Goal: Task Accomplishment & Management: Manage account settings

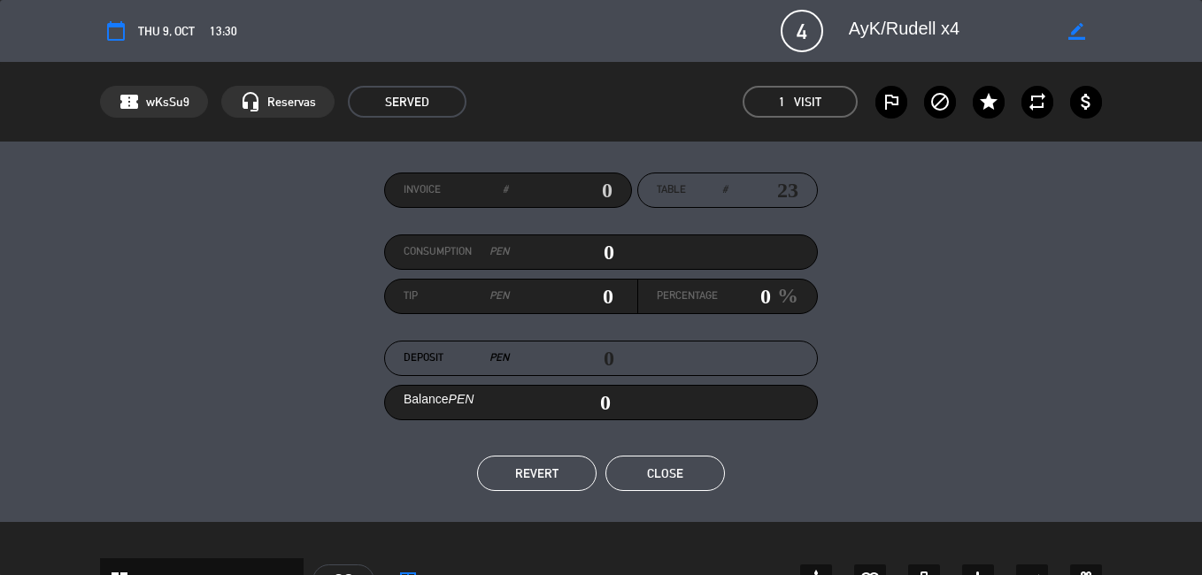
scroll to position [266, 0]
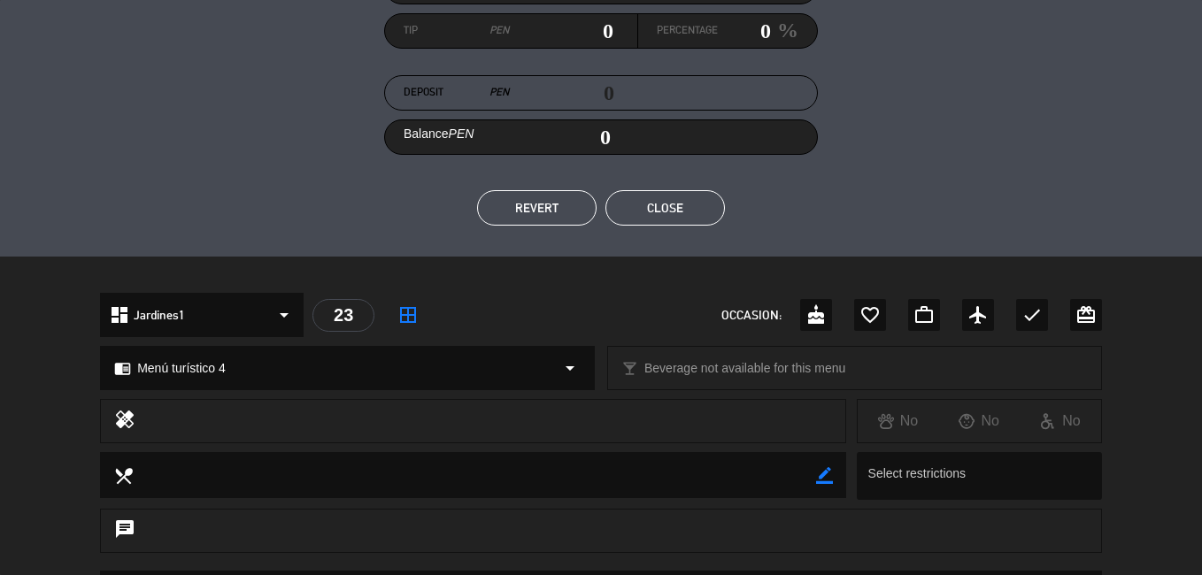
click at [695, 211] on button "Close" at bounding box center [666, 207] width 120 height 35
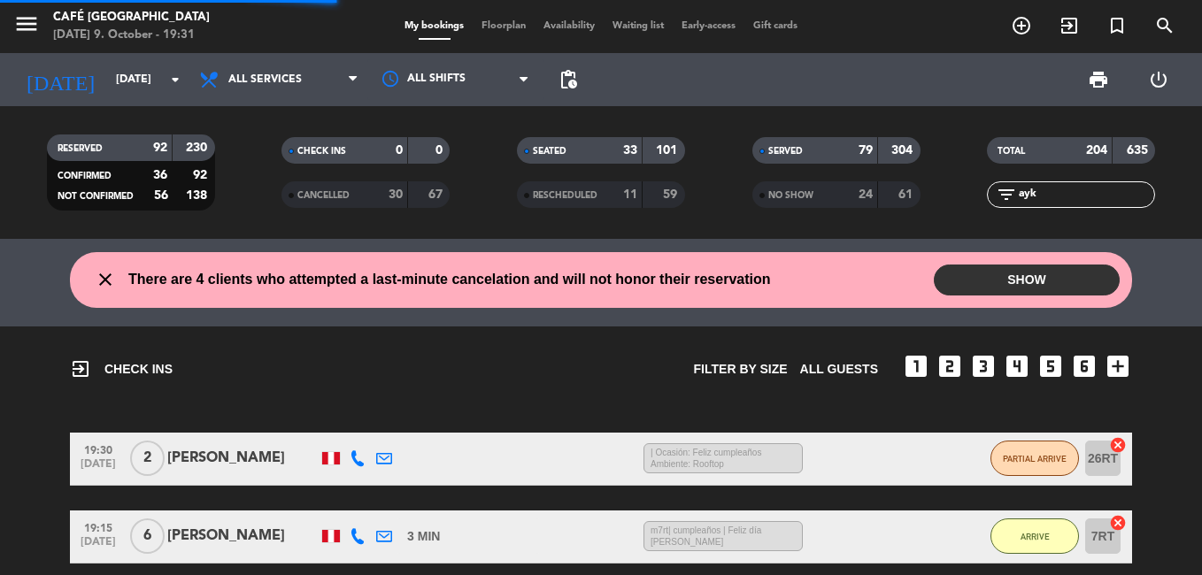
drag, startPoint x: 1088, startPoint y: 190, endPoint x: 949, endPoint y: 192, distance: 139.0
click at [954, 190] on div "filter_list ayk" at bounding box center [1072, 194] width 236 height 27
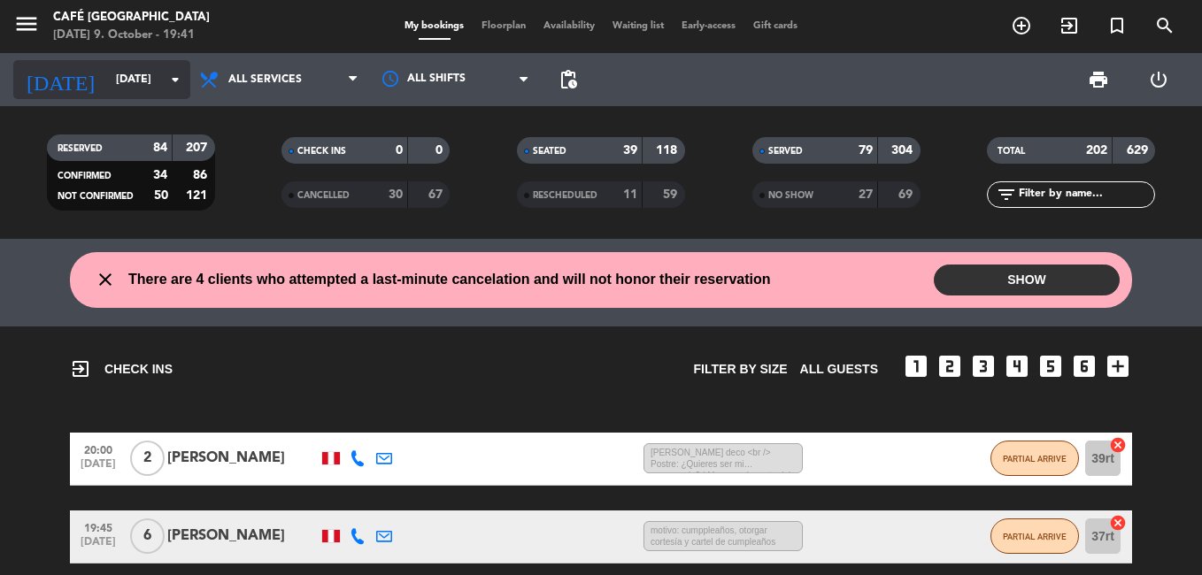
click at [135, 81] on input "[DATE]" at bounding box center [182, 80] width 150 height 30
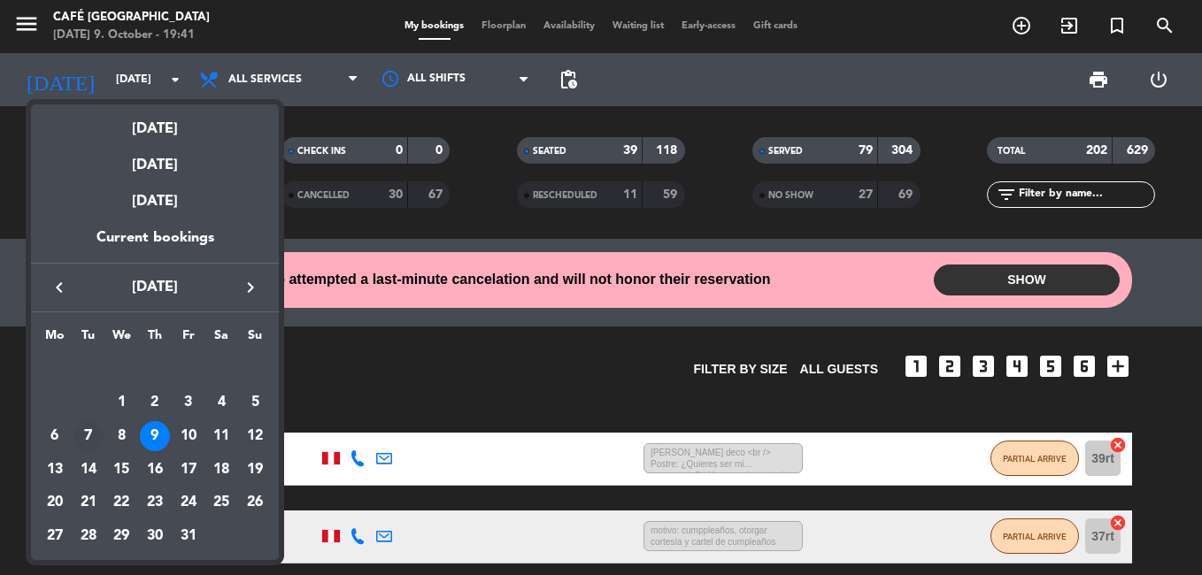
click at [89, 434] on div "7" at bounding box center [88, 436] width 30 height 30
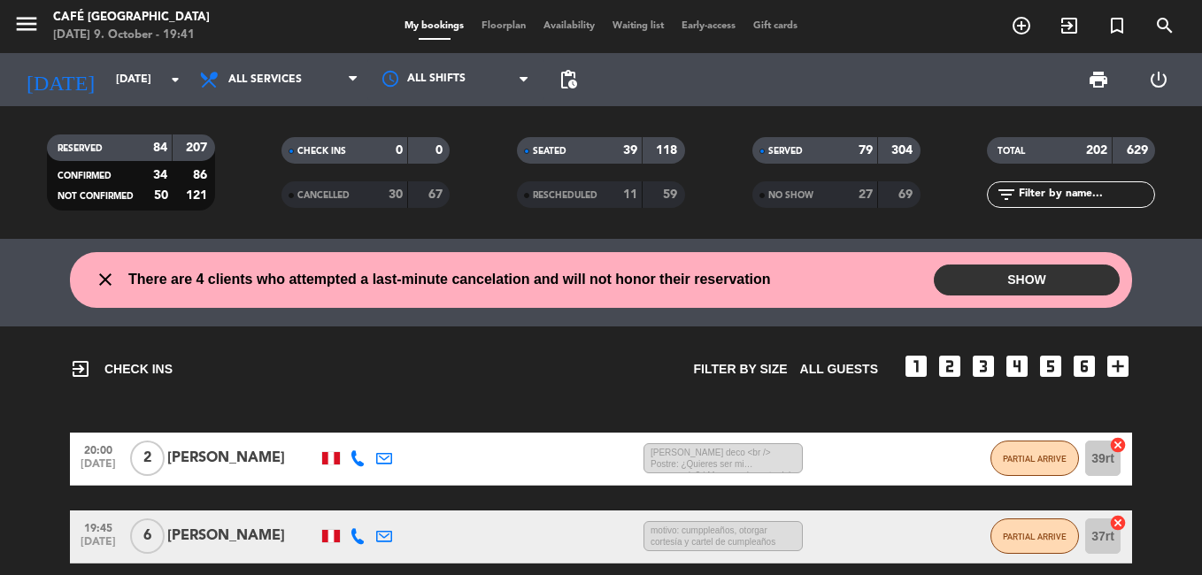
type input "[DATE]"
click at [1040, 198] on input "text" at bounding box center [1085, 194] width 137 height 19
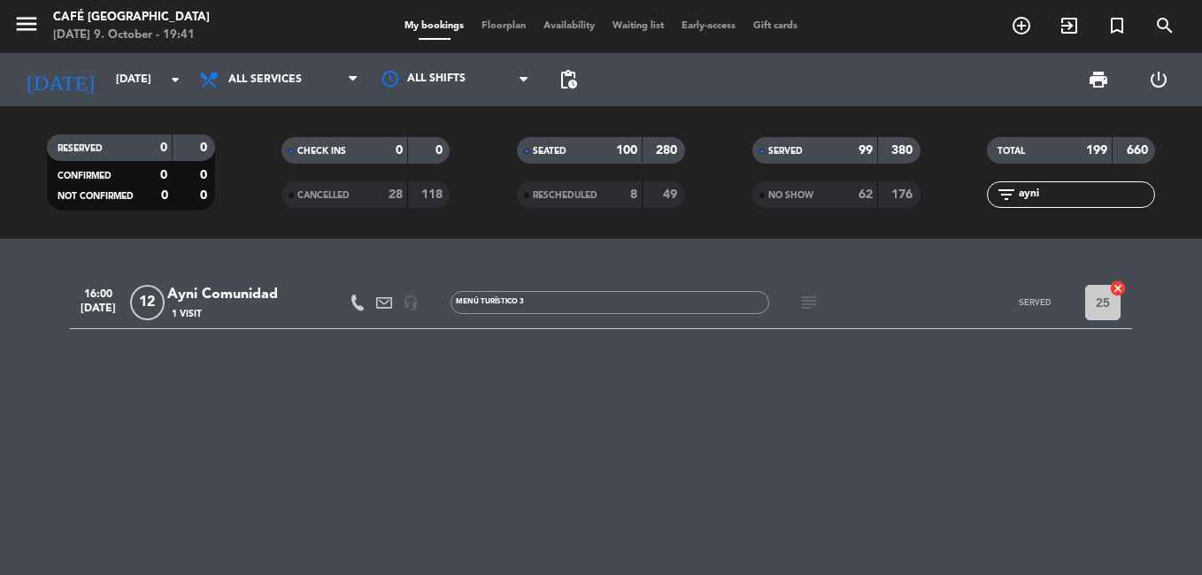
type input "ayni"
click at [243, 302] on div "Ayni Comunidad" at bounding box center [242, 294] width 151 height 23
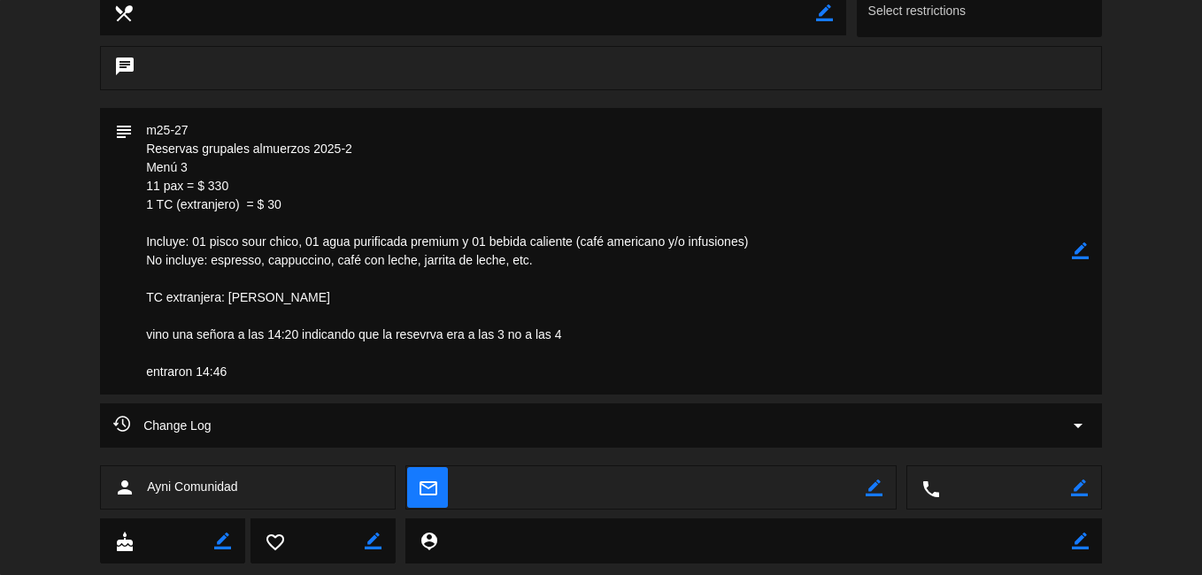
scroll to position [770, 0]
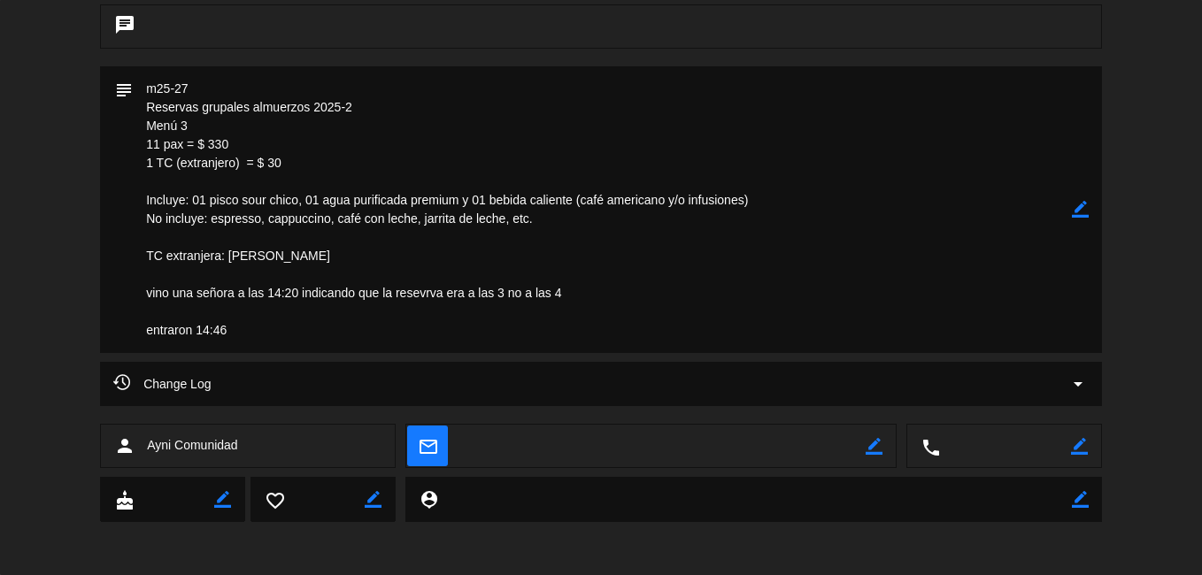
drag, startPoint x: 230, startPoint y: 102, endPoint x: 114, endPoint y: 102, distance: 116.0
click at [114, 102] on div "subject border_color" at bounding box center [601, 209] width 1002 height 287
drag, startPoint x: 114, startPoint y: 102, endPoint x: 365, endPoint y: 119, distance: 251.1
click at [365, 119] on textarea at bounding box center [602, 209] width 939 height 287
drag, startPoint x: 240, startPoint y: 102, endPoint x: 93, endPoint y: 102, distance: 147.0
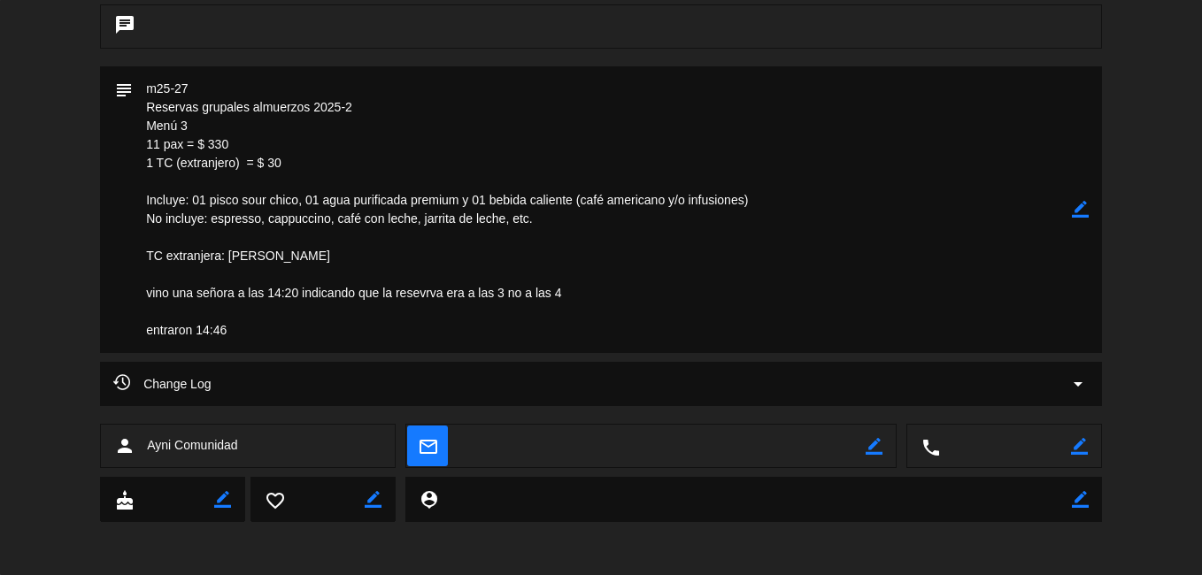
click at [93, 102] on div "subject border_color" at bounding box center [601, 214] width 1202 height 296
drag, startPoint x: 93, startPoint y: 102, endPoint x: 301, endPoint y: 112, distance: 208.3
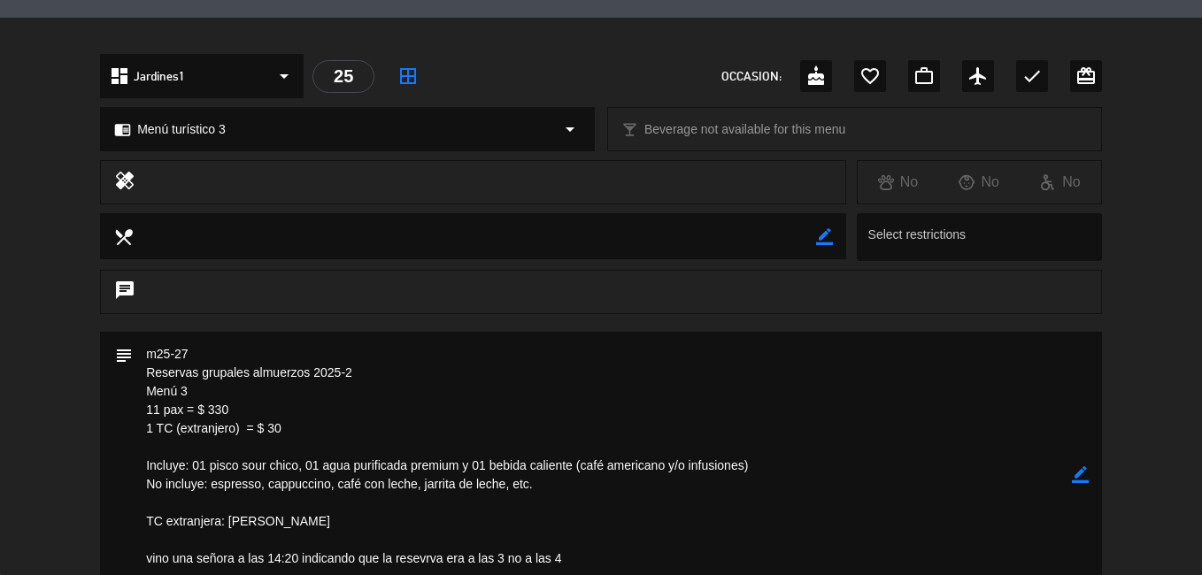
scroll to position [151, 0]
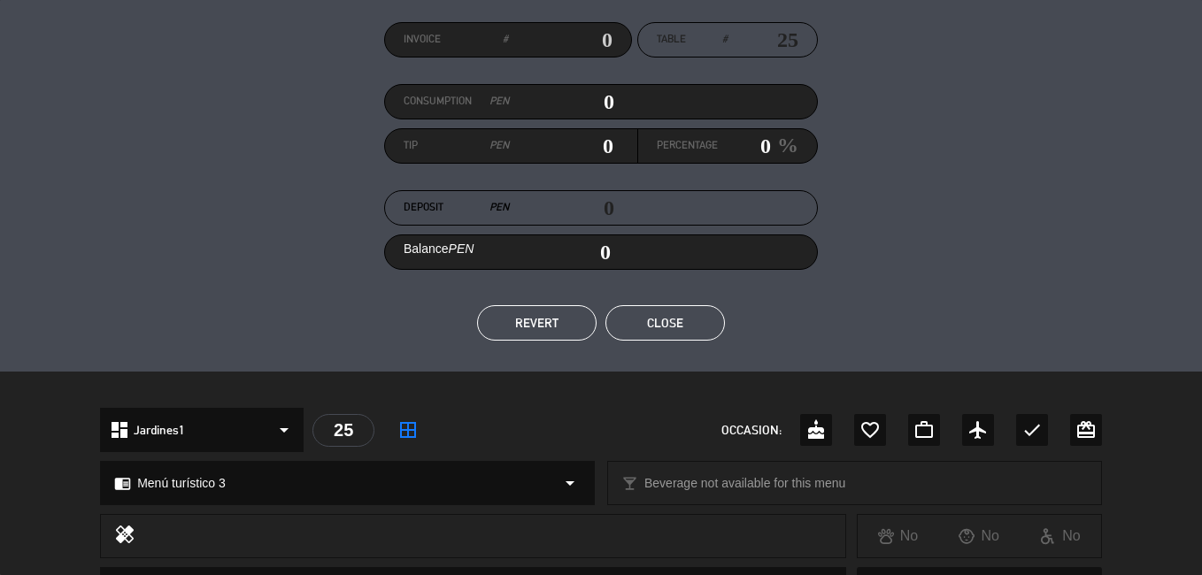
click at [659, 315] on button "Close" at bounding box center [666, 322] width 120 height 35
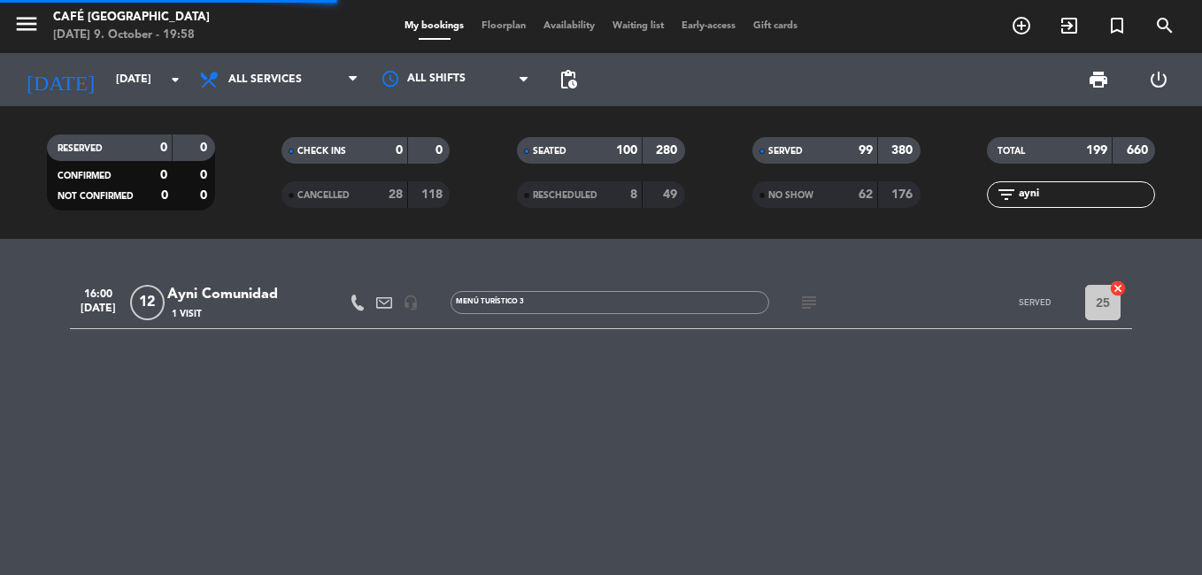
drag, startPoint x: 1061, startPoint y: 191, endPoint x: 900, endPoint y: 190, distance: 161.1
click at [926, 195] on div "RESERVED 0 0 CONFIRMED 0 0 NOT CONFIRMED 0 0 CHECK INS 0 0 CANCELLED 28 118 SEA…" at bounding box center [601, 172] width 1202 height 97
type input "lima tours"
click at [112, 281] on div "18:45 [DATE]" at bounding box center [98, 302] width 57 height 52
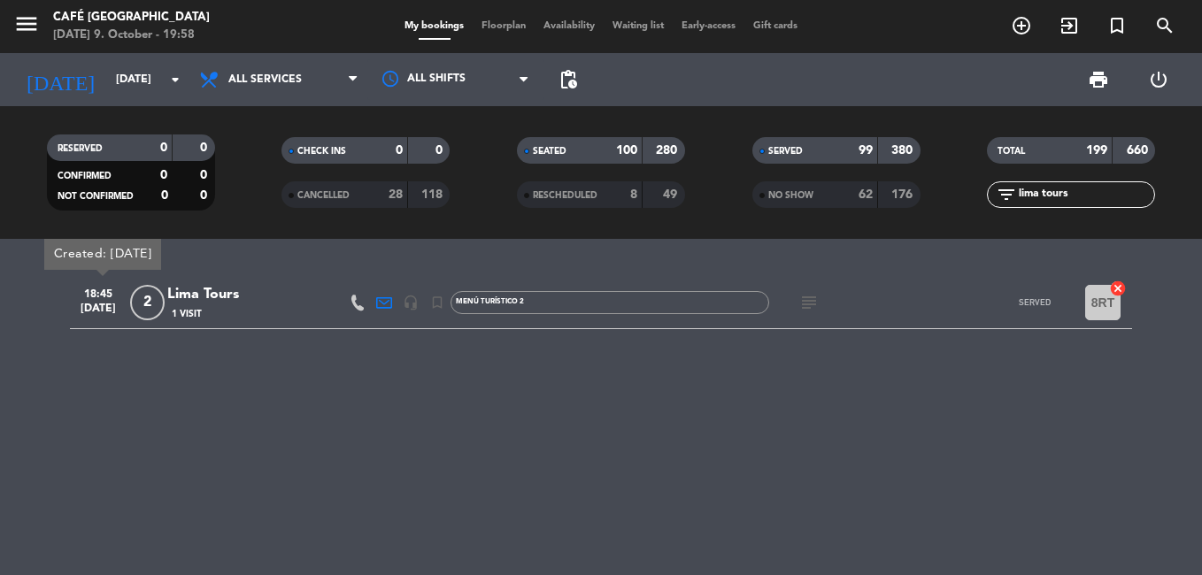
click at [591, 482] on div "18:45 [DATE] Created: [DATE] 2 Lima Tours 1 Visit headset_mic turned_in_not Men…" at bounding box center [601, 407] width 1202 height 336
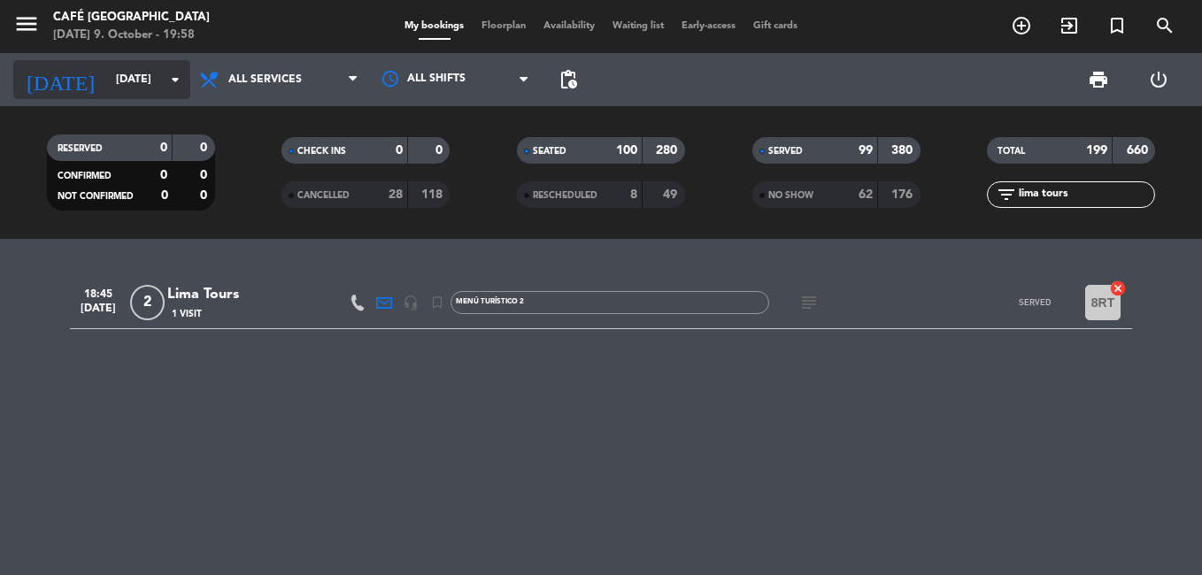
click at [107, 90] on input "[DATE]" at bounding box center [182, 80] width 150 height 30
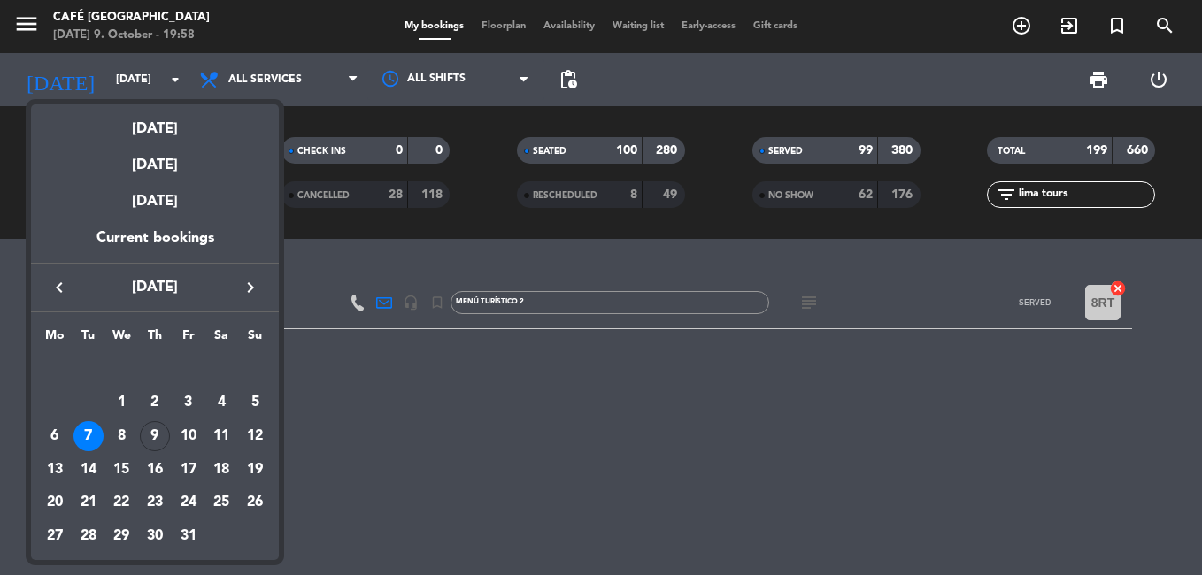
click at [143, 127] on div "[DATE]" at bounding box center [155, 122] width 248 height 36
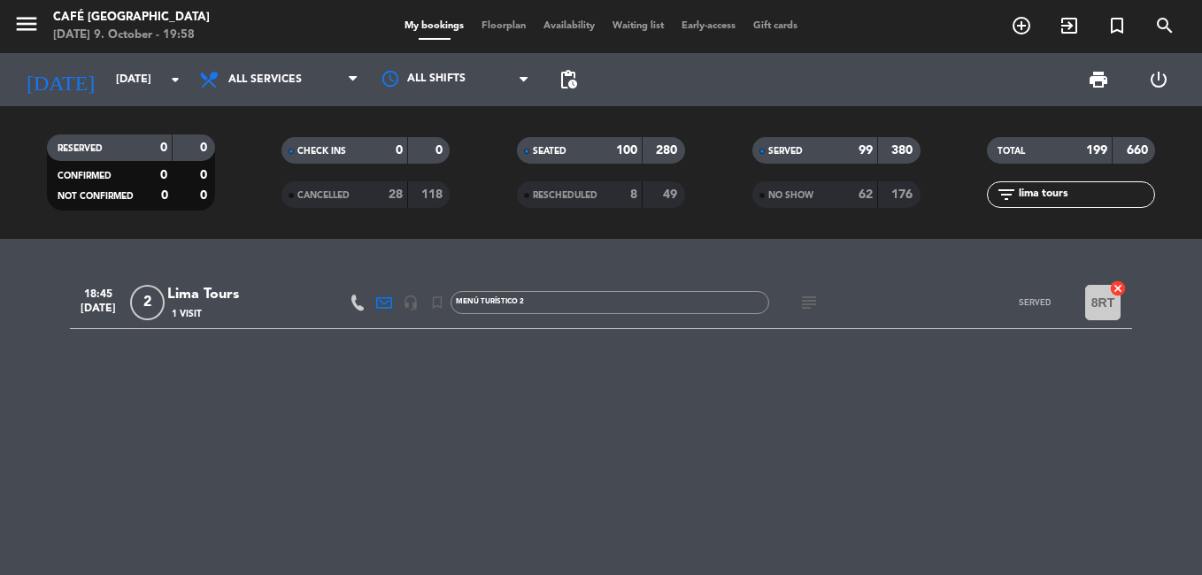
type input "[DATE]"
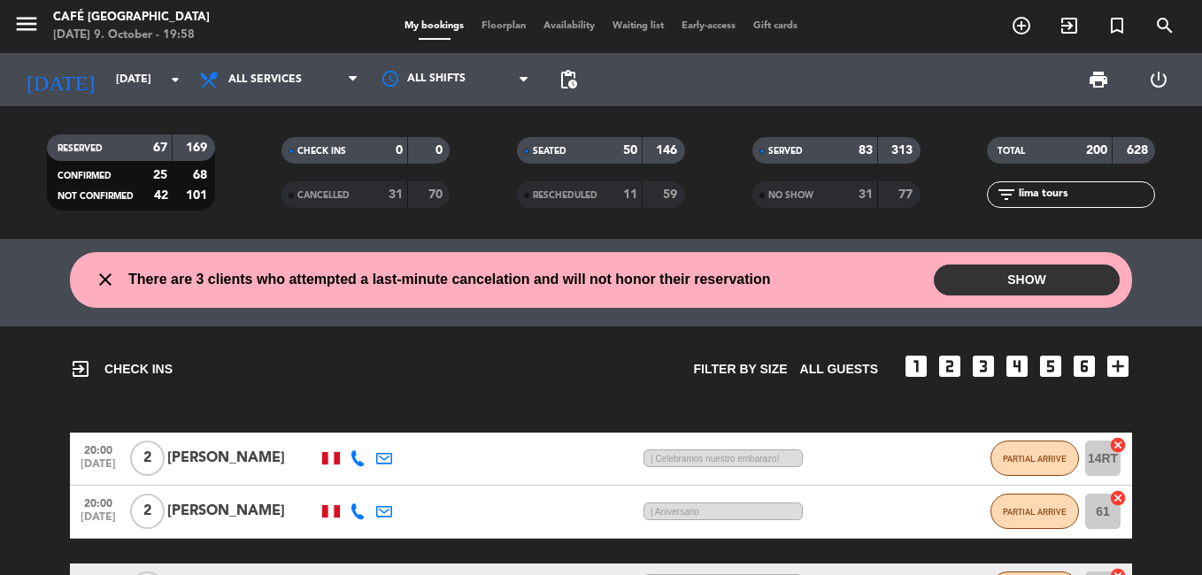
click at [1093, 191] on input "lima tours" at bounding box center [1085, 194] width 137 height 19
type input "LIMA TOURS"
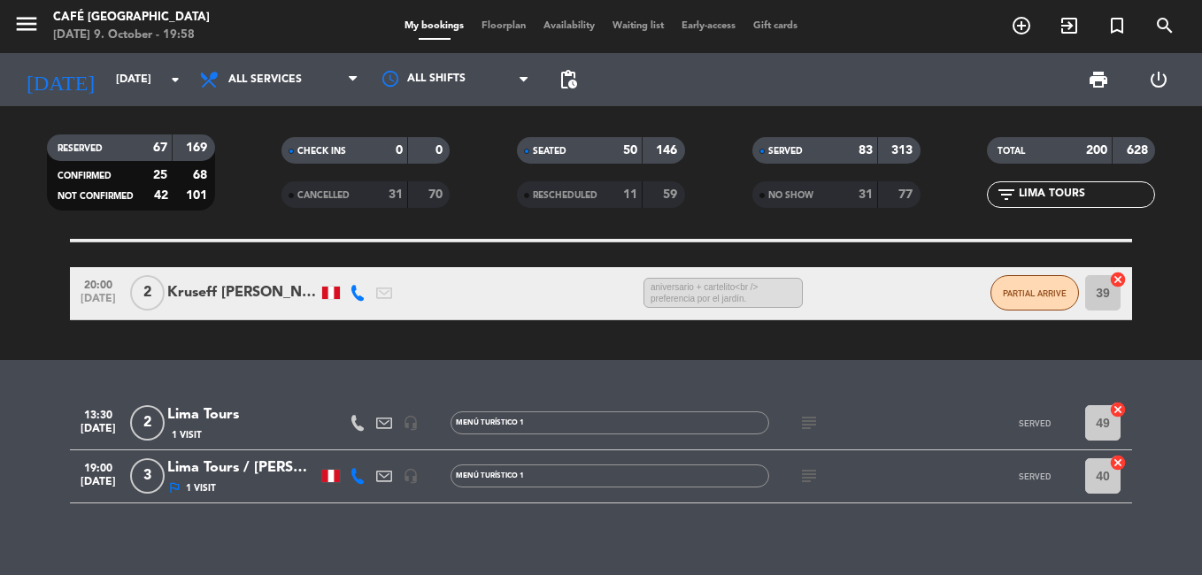
scroll to position [391, 0]
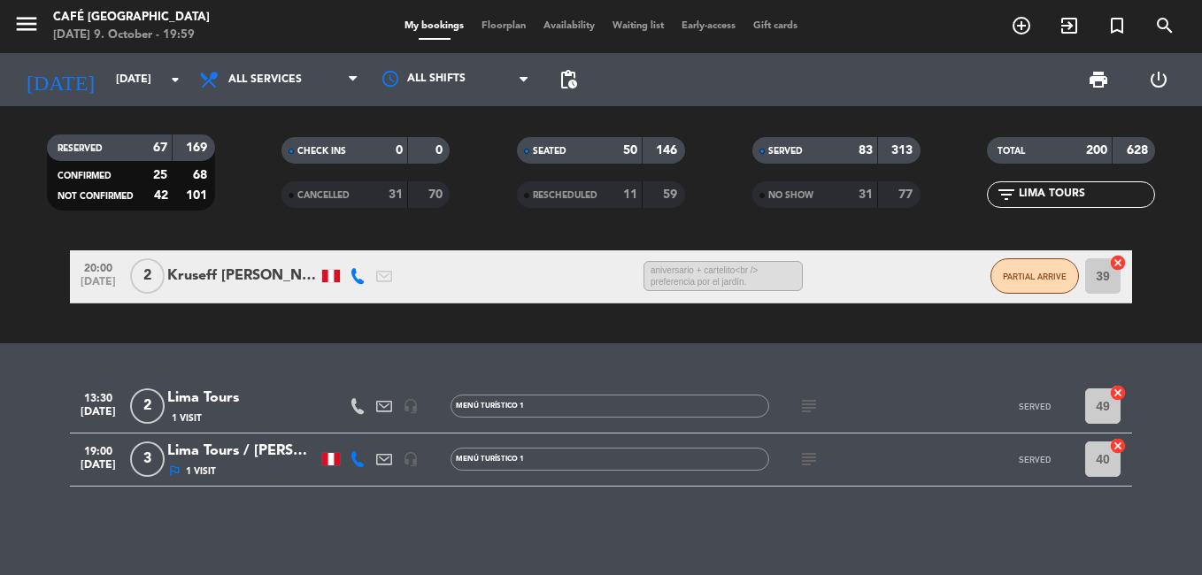
click at [238, 456] on div "Lima Tours / [PERSON_NAME] [PERSON_NAME][GEOGRAPHIC_DATA]" at bounding box center [242, 451] width 151 height 23
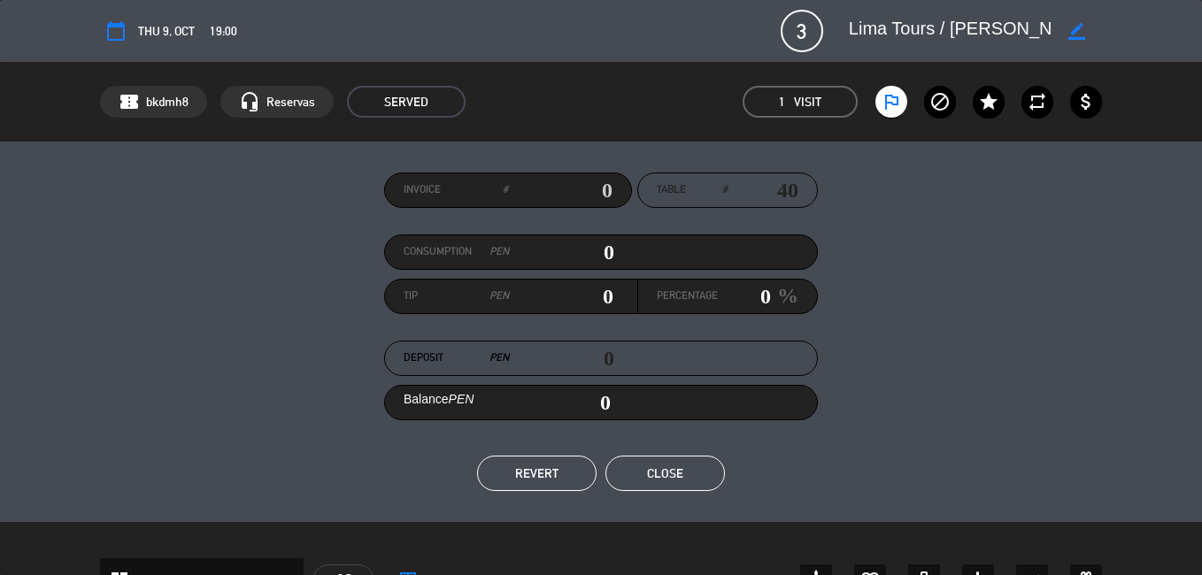
scroll to position [531, 0]
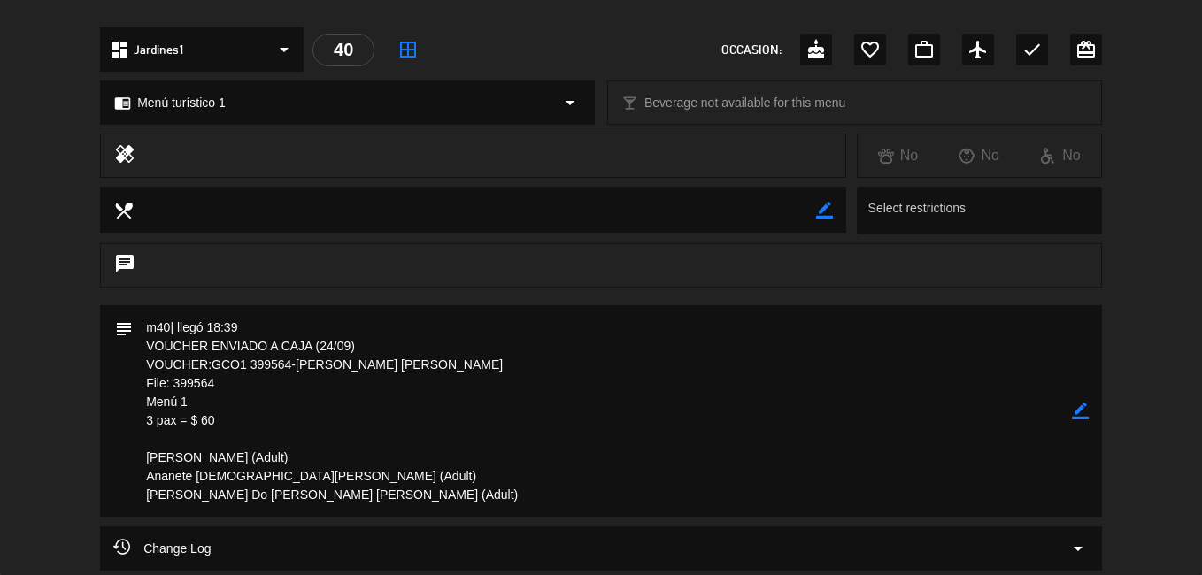
drag, startPoint x: 213, startPoint y: 381, endPoint x: 148, endPoint y: 381, distance: 65.5
click at [148, 381] on textarea at bounding box center [602, 411] width 939 height 212
drag, startPoint x: 148, startPoint y: 381, endPoint x: 161, endPoint y: 386, distance: 14.3
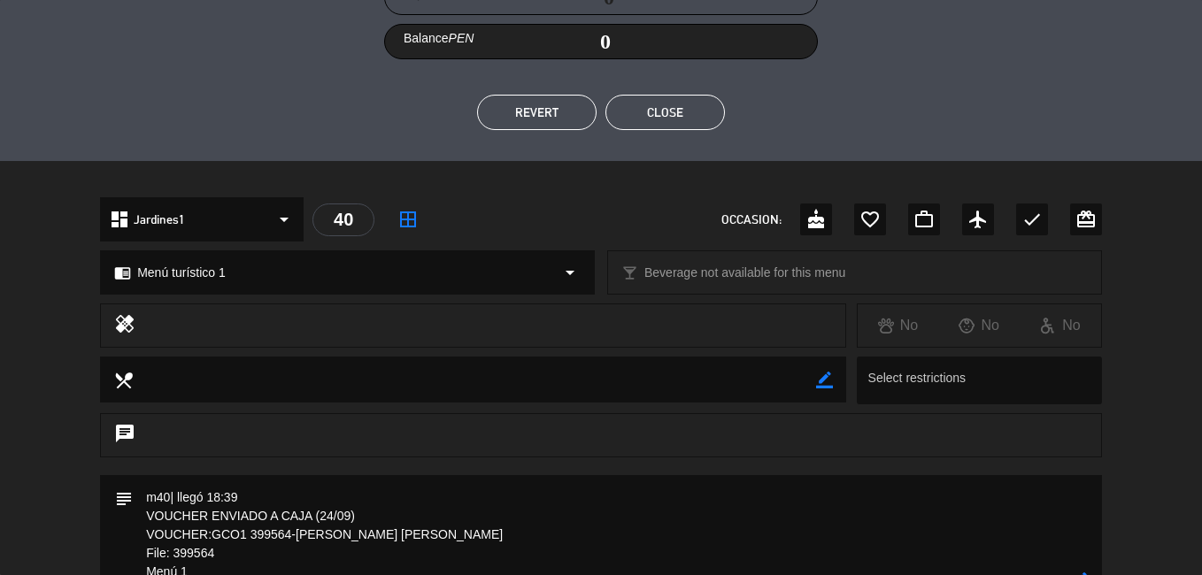
scroll to position [354, 0]
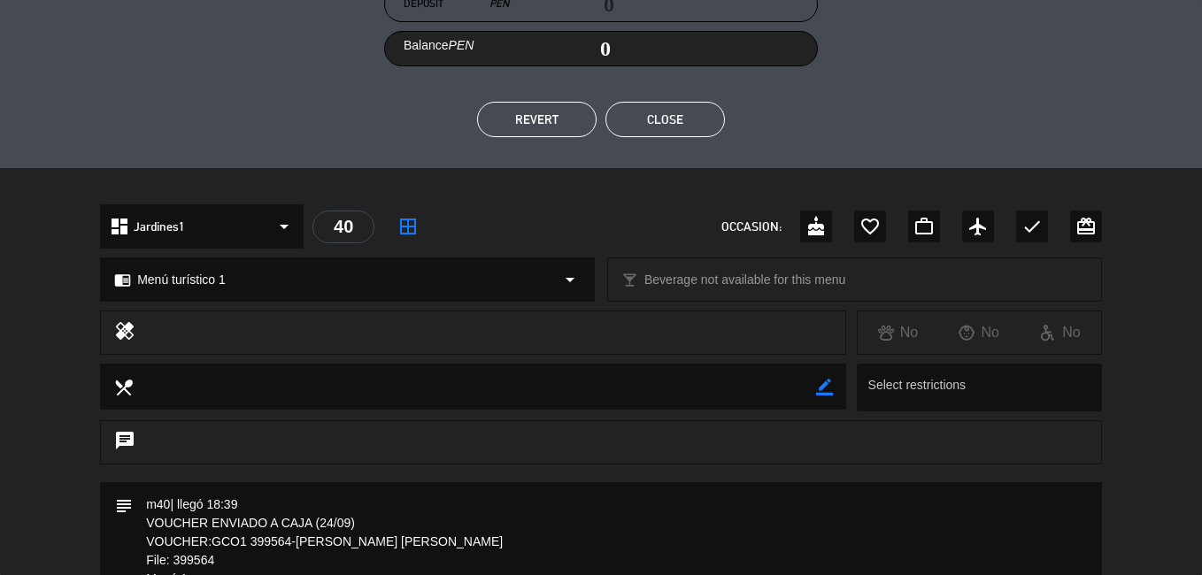
click at [664, 125] on button "Close" at bounding box center [666, 119] width 120 height 35
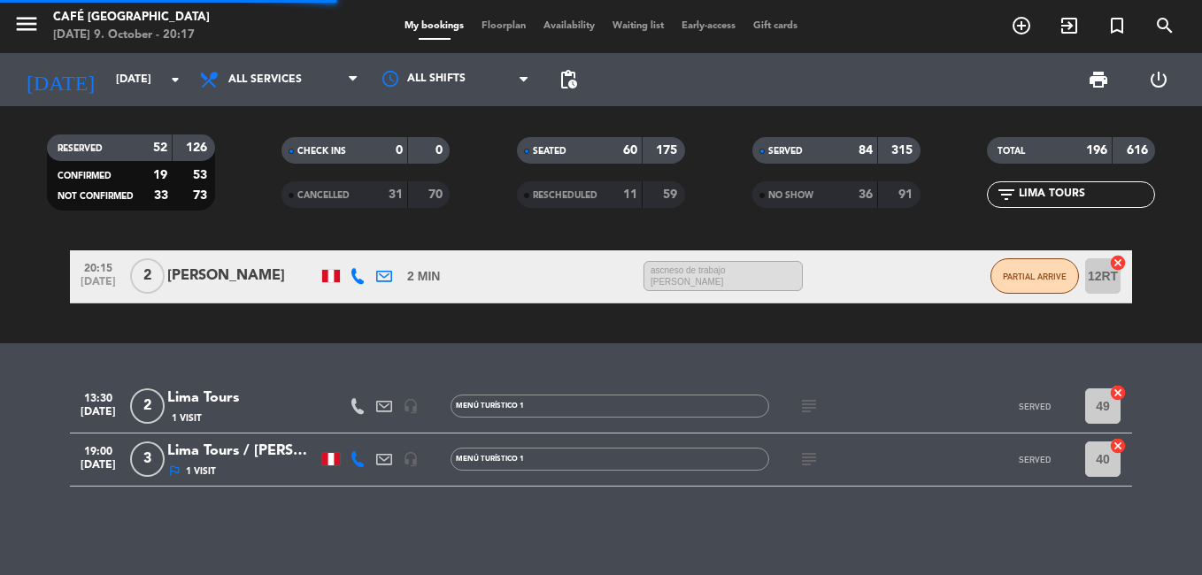
drag, startPoint x: 1059, startPoint y: 195, endPoint x: 861, endPoint y: 213, distance: 198.3
click at [861, 213] on div "RESERVED 52 126 CONFIRMED 19 53 NOT CONFIRMED 33 73 CHECK INS 0 0 CANCELLED 31 …" at bounding box center [601, 172] width 1202 height 97
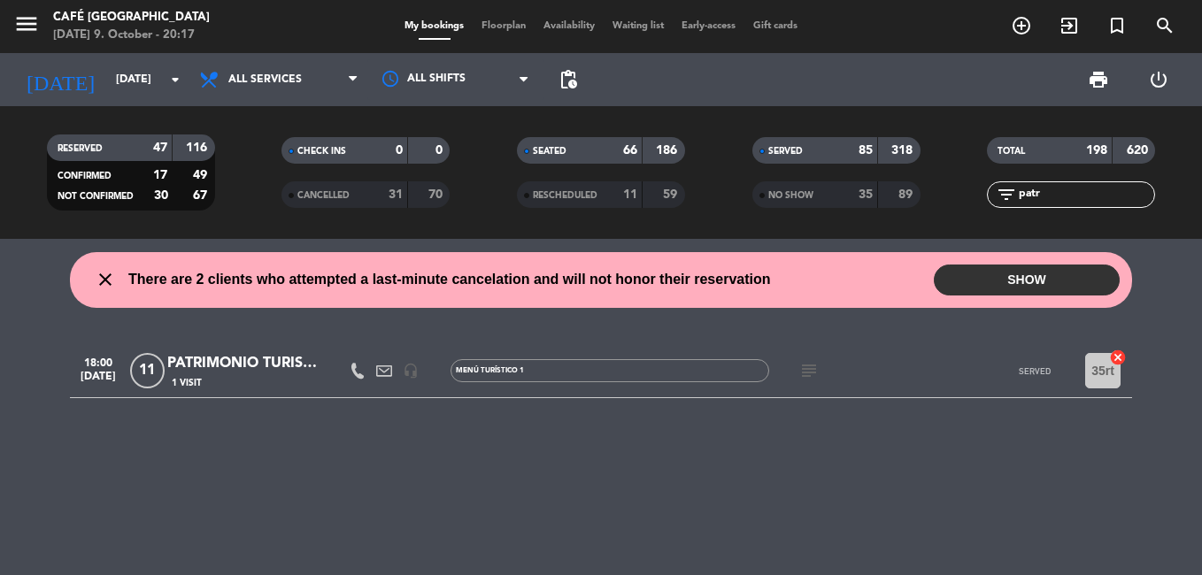
scroll to position [0, 0]
type input "patrimonio"
click at [232, 365] on div "PATRIMONIO TURISMO E.I.R.L" at bounding box center [242, 363] width 151 height 23
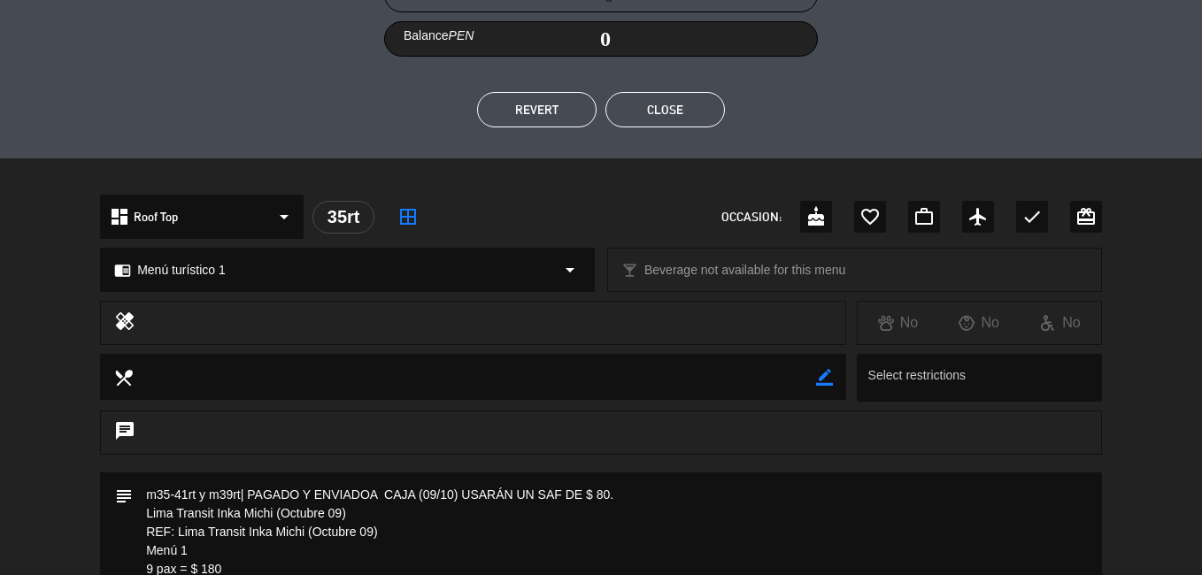
scroll to position [239, 0]
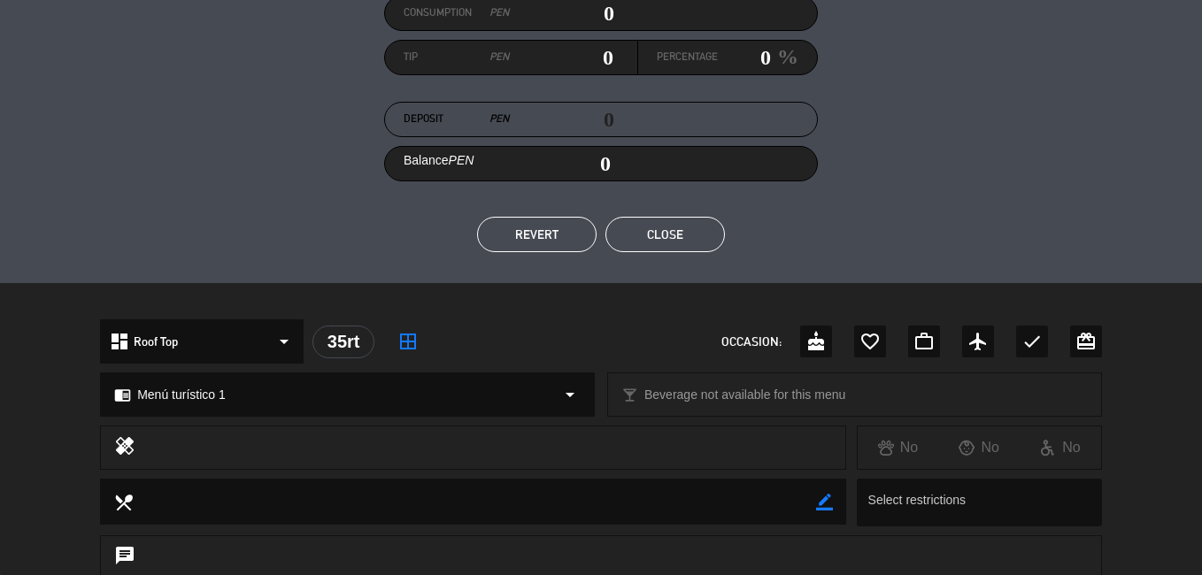
click at [683, 247] on button "Close" at bounding box center [666, 234] width 120 height 35
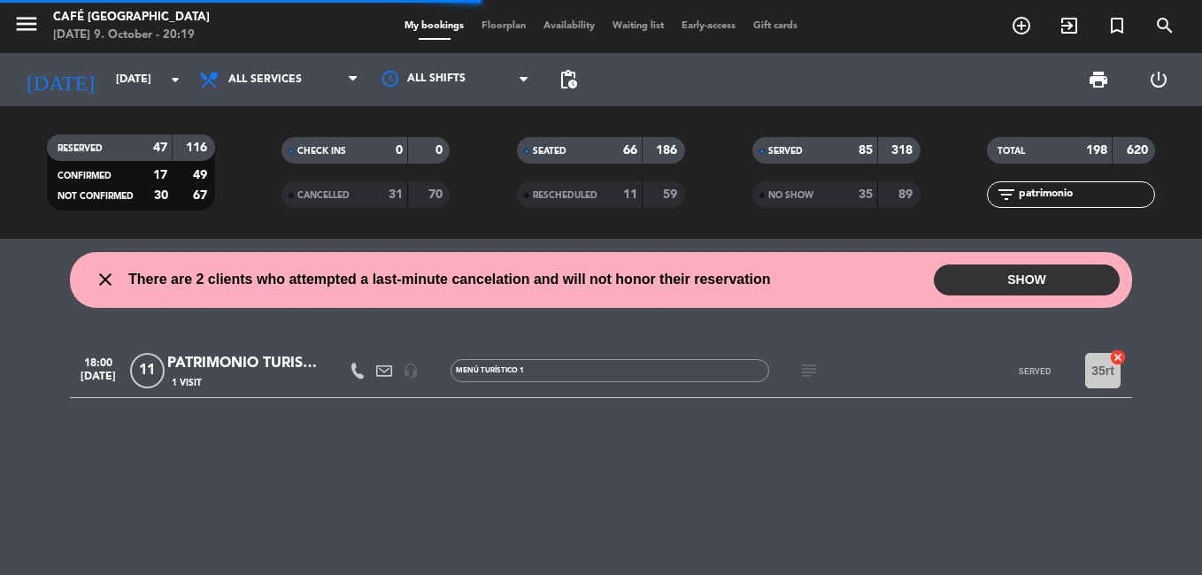
drag, startPoint x: 1082, startPoint y: 188, endPoint x: 915, endPoint y: 204, distance: 168.1
click at [915, 204] on div "RESERVED 47 116 CONFIRMED 17 49 NOT CONFIRMED 30 67 CHECK INS 0 0 CANCELLED 31 …" at bounding box center [601, 172] width 1202 height 97
